Goal: Task Accomplishment & Management: Use online tool/utility

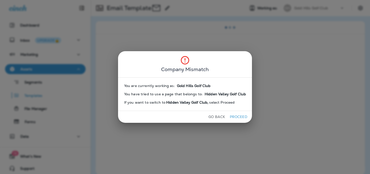
click at [221, 116] on button "Go Back" at bounding box center [217, 117] width 21 height 8
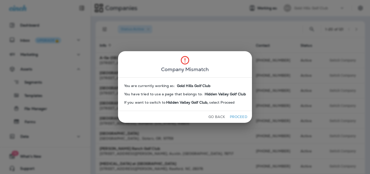
click at [218, 117] on button "Go Back" at bounding box center [217, 117] width 21 height 8
click at [215, 114] on button "Go Back" at bounding box center [217, 117] width 21 height 8
click at [239, 114] on button "Proceed" at bounding box center [238, 117] width 19 height 8
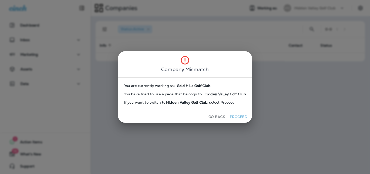
click at [214, 119] on button "Go Back" at bounding box center [217, 117] width 21 height 8
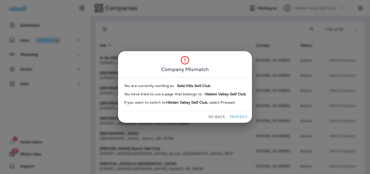
click at [243, 116] on button "Proceed" at bounding box center [238, 117] width 19 height 8
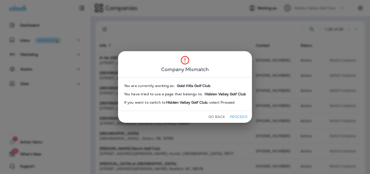
click at [243, 116] on button "Proceed" at bounding box center [238, 117] width 19 height 8
click at [242, 116] on button "Proceed" at bounding box center [238, 117] width 19 height 8
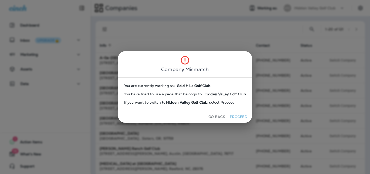
click at [238, 115] on button "Proceed" at bounding box center [238, 117] width 19 height 8
click at [231, 115] on button "Proceed" at bounding box center [238, 117] width 19 height 8
click at [215, 115] on button "Go Back" at bounding box center [217, 117] width 21 height 8
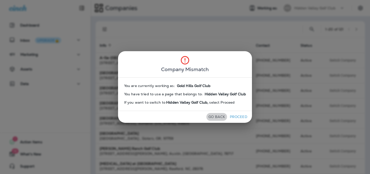
click at [215, 115] on button "Go Back" at bounding box center [217, 117] width 21 height 8
click at [229, 115] on button "Proceed" at bounding box center [238, 117] width 19 height 8
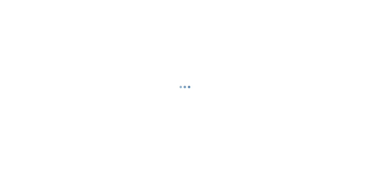
click at [215, 0] on body "Company Mismatch You are currently working as: You have tried to use a page tha…" at bounding box center [185, 0] width 370 height 0
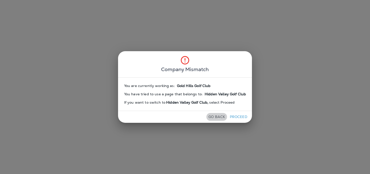
click at [215, 115] on button "Go Back" at bounding box center [217, 117] width 21 height 8
click at [233, 116] on button "Proceed" at bounding box center [238, 117] width 19 height 8
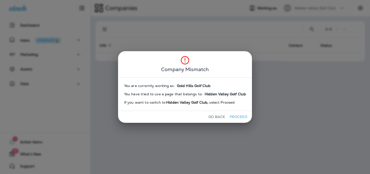
click at [237, 116] on button "Proceed" at bounding box center [238, 117] width 19 height 8
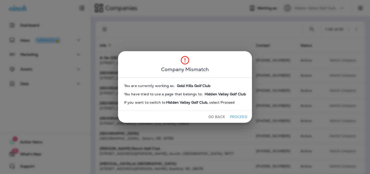
click at [237, 116] on button "Proceed" at bounding box center [238, 117] width 19 height 8
click at [240, 115] on button "Proceed" at bounding box center [238, 117] width 19 height 8
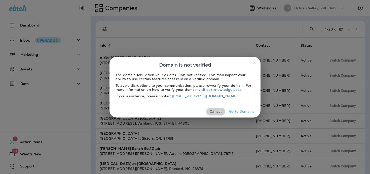
click at [215, 108] on button "Cancel" at bounding box center [215, 112] width 19 height 8
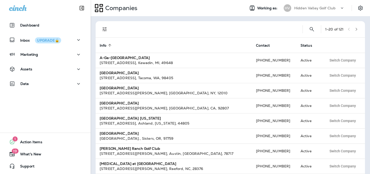
click at [297, 7] on p "Hidden Valley Golf Club" at bounding box center [314, 8] width 41 height 4
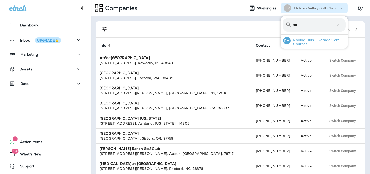
type input "***"
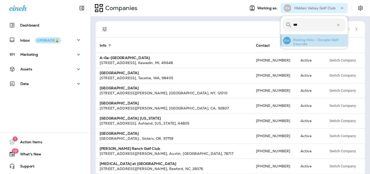
click at [300, 40] on p "Rolling Hills - Dorado Golf Courses" at bounding box center [318, 42] width 55 height 8
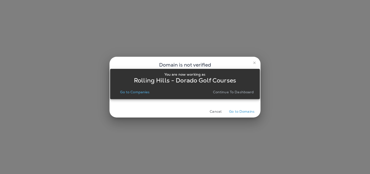
click at [242, 91] on p "Continue to Dashboard" at bounding box center [233, 92] width 41 height 4
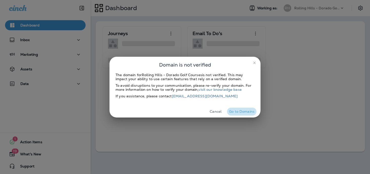
click at [242, 112] on button "Go to Domains" at bounding box center [241, 112] width 29 height 8
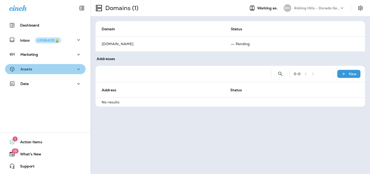
click at [71, 72] on div "Assets" at bounding box center [45, 69] width 73 height 6
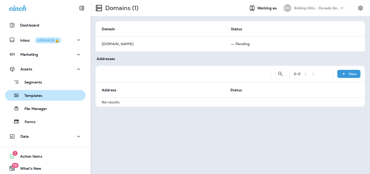
click at [76, 97] on div "Templates" at bounding box center [45, 95] width 77 height 8
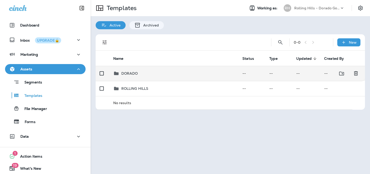
click at [200, 78] on td "DORADO" at bounding box center [173, 73] width 129 height 15
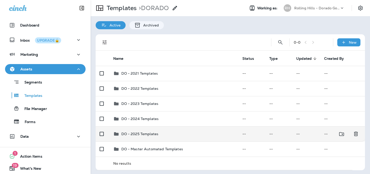
click at [188, 130] on td "DO - 2025 Templates" at bounding box center [173, 133] width 129 height 15
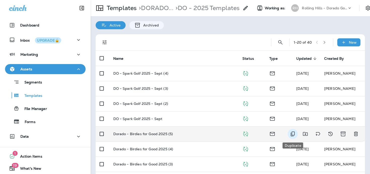
click at [294, 134] on icon "Duplicate" at bounding box center [293, 134] width 6 height 6
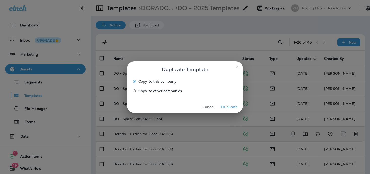
click at [213, 110] on button "Cancel" at bounding box center [208, 107] width 19 height 8
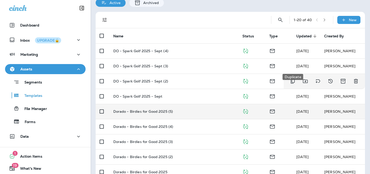
scroll to position [16, 0]
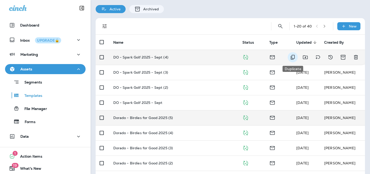
click at [295, 56] on icon "Duplicate" at bounding box center [293, 57] width 4 height 5
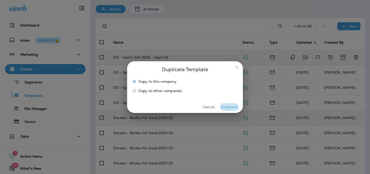
click at [233, 105] on button "Duplicate" at bounding box center [229, 107] width 19 height 8
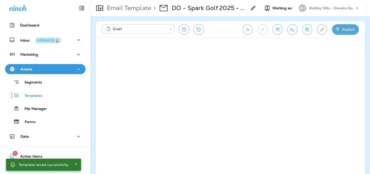
click at [251, 6] on icon at bounding box center [253, 8] width 6 height 6
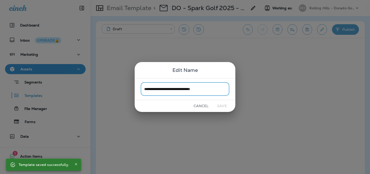
click at [172, 91] on input "**********" at bounding box center [185, 88] width 89 height 13
drag, startPoint x: 154, startPoint y: 89, endPoint x: 172, endPoint y: 89, distance: 17.4
click at [172, 89] on input "**********" at bounding box center [185, 88] width 89 height 13
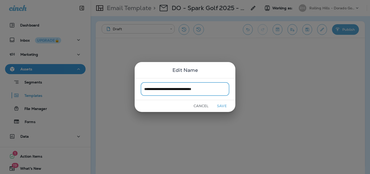
drag, startPoint x: 198, startPoint y: 89, endPoint x: 238, endPoint y: 89, distance: 39.5
click at [238, 89] on div "**********" at bounding box center [185, 87] width 370 height 174
type input "**********"
click at [220, 105] on button "Save" at bounding box center [222, 106] width 19 height 8
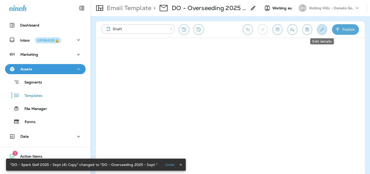
click at [321, 29] on icon "Edit details" at bounding box center [322, 29] width 5 height 5
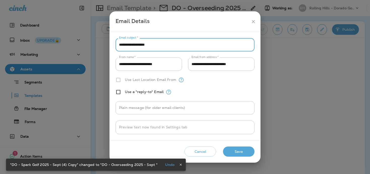
click at [193, 51] on input "**********" at bounding box center [185, 44] width 139 height 13
paste input "**********"
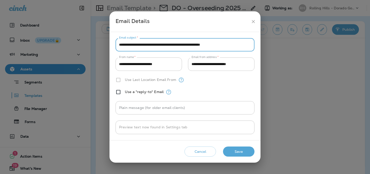
click at [139, 45] on input "**********" at bounding box center [185, 44] width 139 height 13
drag, startPoint x: 212, startPoint y: 46, endPoint x: 293, endPoint y: 45, distance: 81.6
click at [293, 45] on div "**********" at bounding box center [185, 87] width 370 height 174
drag, startPoint x: 213, startPoint y: 44, endPoint x: 262, endPoint y: 43, distance: 49.4
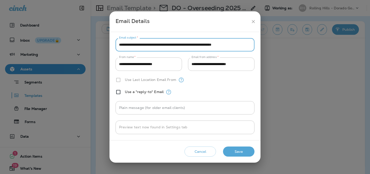
click at [262, 43] on div "**********" at bounding box center [185, 87] width 370 height 174
type input "**********"
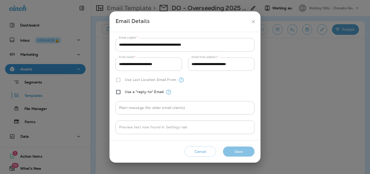
click at [228, 151] on button "Save" at bounding box center [238, 151] width 31 height 10
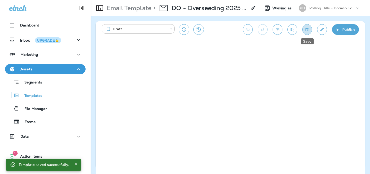
click at [306, 32] on button "Save" at bounding box center [308, 29] width 10 height 11
click at [293, 32] on button "Send test email" at bounding box center [293, 29] width 10 height 11
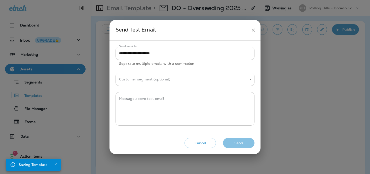
click at [240, 140] on button "Send" at bounding box center [238, 143] width 31 height 10
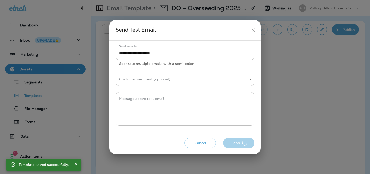
click at [241, 140] on div "Cancel Send" at bounding box center [185, 143] width 143 height 14
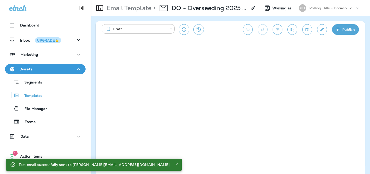
click at [241, 140] on button "Send" at bounding box center [238, 143] width 31 height 10
click at [320, 25] on button "Edit details" at bounding box center [322, 29] width 10 height 11
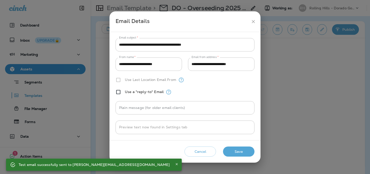
click at [229, 37] on div "**********" at bounding box center [185, 86] width 151 height 108
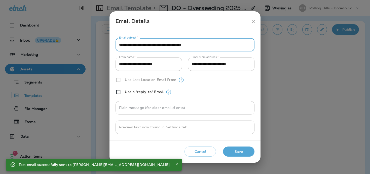
click at [228, 39] on input "**********" at bounding box center [185, 44] width 139 height 13
paste input "text"
type input "**********"
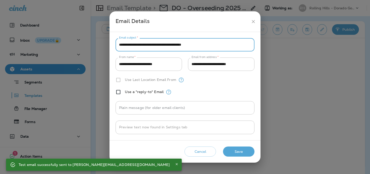
click at [239, 150] on button "Save" at bounding box center [238, 151] width 31 height 10
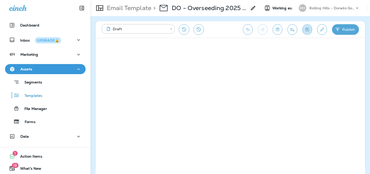
click at [307, 31] on icon "Save" at bounding box center [307, 29] width 5 height 5
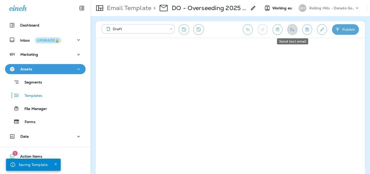
drag, startPoint x: 293, startPoint y: 32, endPoint x: 293, endPoint y: 35, distance: 3.0
click at [293, 32] on button "Send test email" at bounding box center [293, 29] width 10 height 11
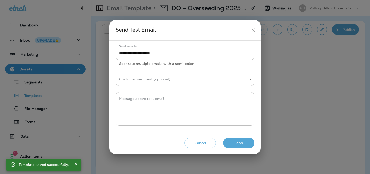
click at [245, 137] on div "Cancel Send" at bounding box center [185, 143] width 143 height 14
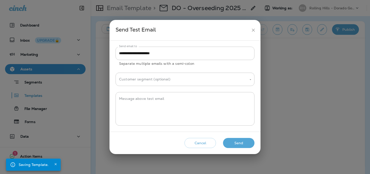
click at [245, 147] on button "Send" at bounding box center [238, 143] width 31 height 10
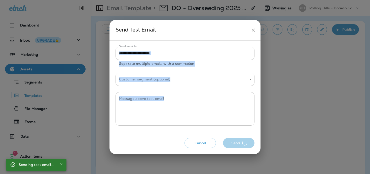
click at [245, 147] on div "Cancel Send" at bounding box center [185, 143] width 143 height 14
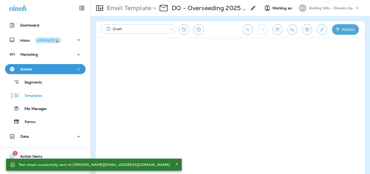
click at [296, 28] on button "Send test email" at bounding box center [293, 29] width 10 height 11
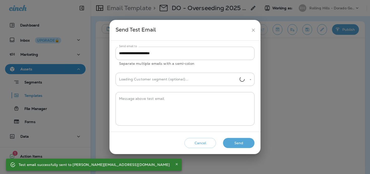
click at [237, 146] on button "Send" at bounding box center [238, 143] width 31 height 10
